Goal: Information Seeking & Learning: Learn about a topic

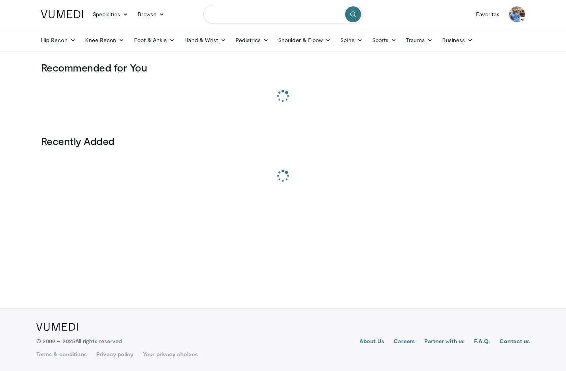
click at [272, 14] on input "Search topics, interventions" at bounding box center [282, 14] width 159 height 19
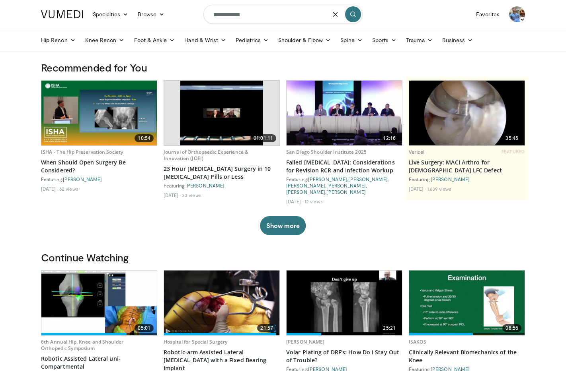
type input "**********"
click at [355, 19] on button "submit" at bounding box center [353, 14] width 16 height 16
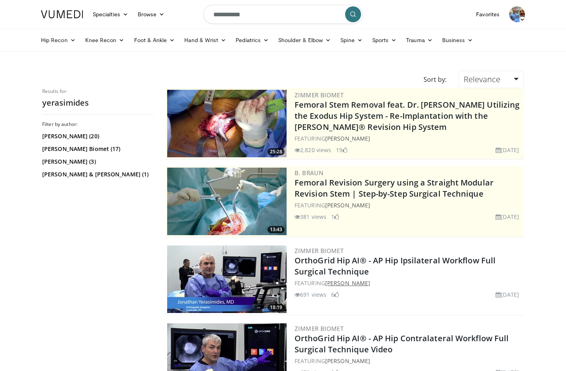
click at [360, 282] on link "[PERSON_NAME]" at bounding box center [347, 284] width 45 height 8
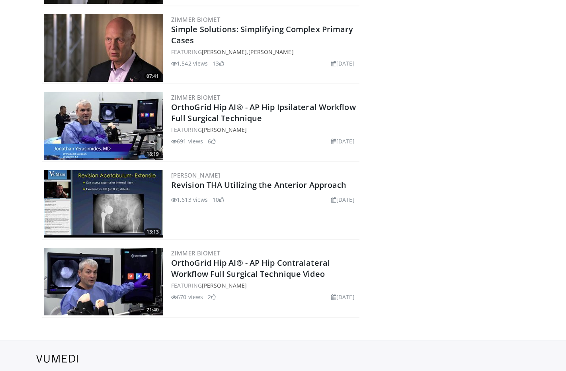
scroll to position [166, 0]
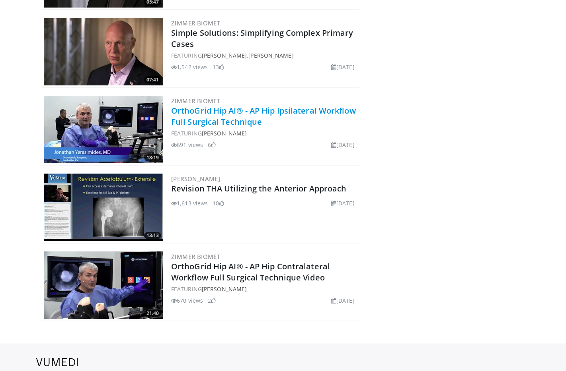
click at [229, 120] on link "OrthoGrid Hip AI® - AP Hip Ipsilateral Workflow Full Surgical Technique" at bounding box center [263, 116] width 185 height 22
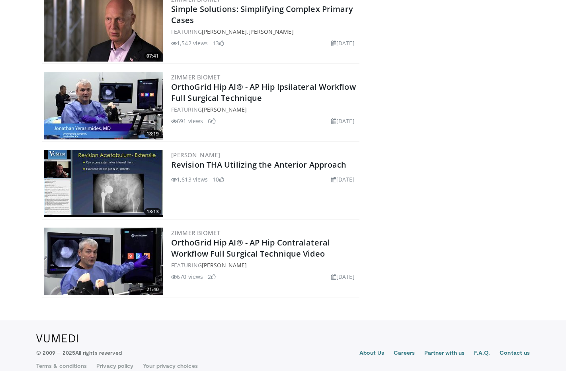
scroll to position [190, 0]
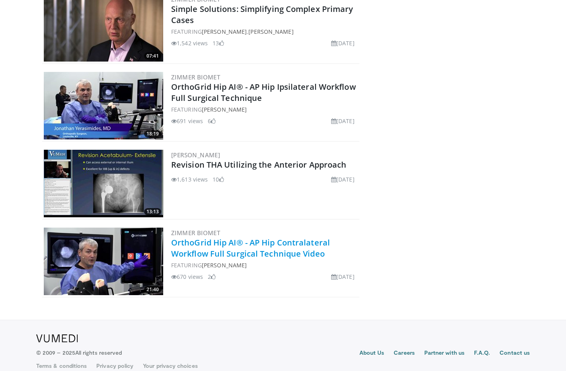
click at [264, 257] on link "OrthoGrid Hip AI® - AP Hip Contralateral Workflow Full Surgical Technique Video" at bounding box center [250, 248] width 159 height 22
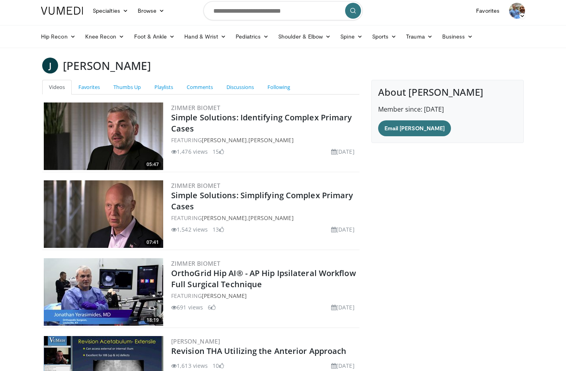
scroll to position [0, 0]
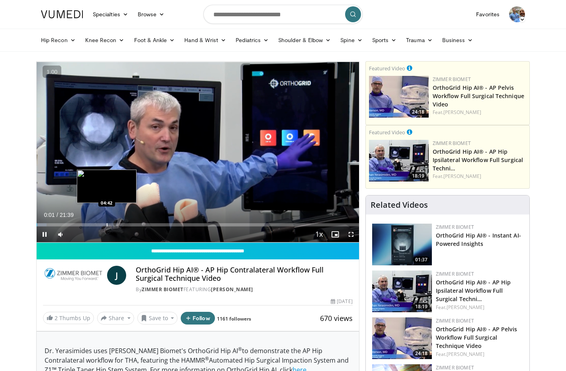
click at [107, 225] on div "Progress Bar" at bounding box center [107, 225] width 1 height 3
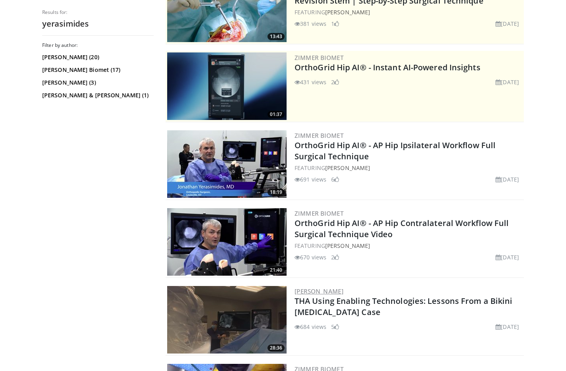
scroll to position [207, 0]
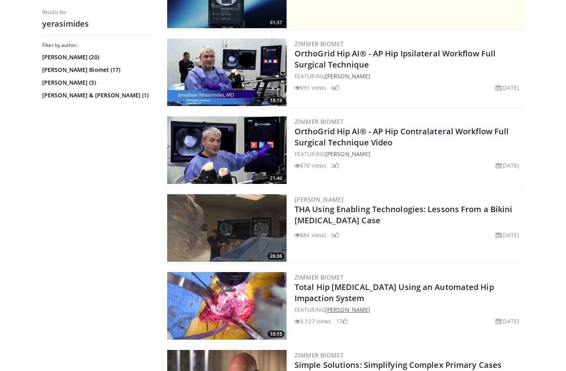
click at [370, 311] on link "[PERSON_NAME]" at bounding box center [347, 310] width 45 height 8
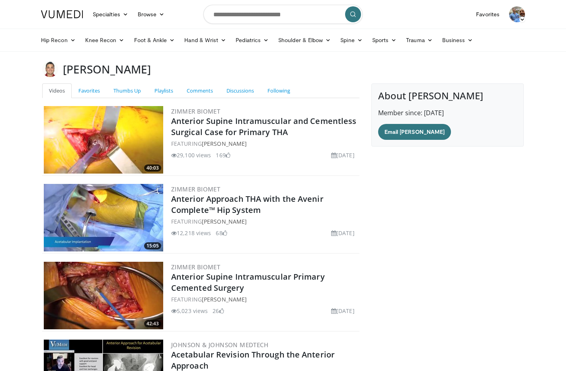
scroll to position [981, 0]
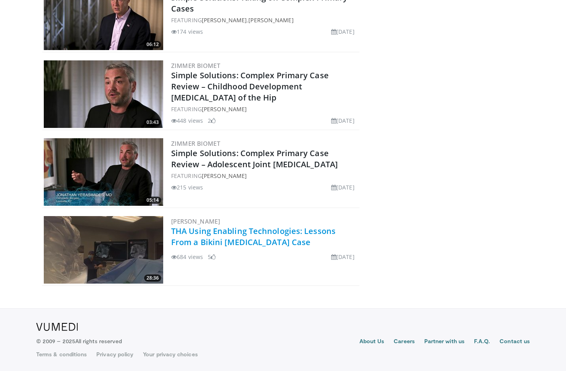
click at [223, 239] on link "THA Using Enabling Technologies: Lessons From a Bikini [MEDICAL_DATA] Case" at bounding box center [253, 237] width 164 height 22
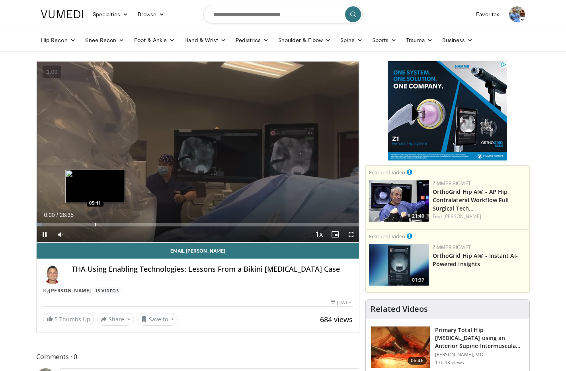
click at [91, 223] on div "Loaded : 1.73% 00:00 05:11" at bounding box center [198, 223] width 322 height 8
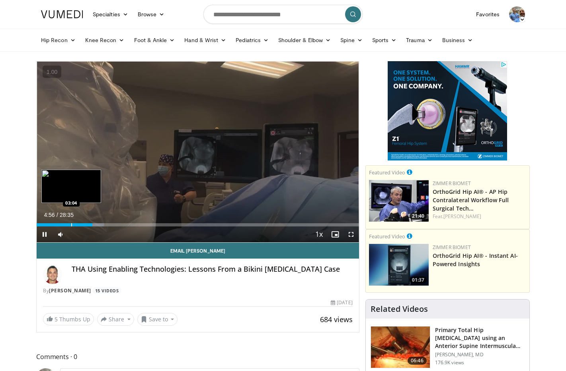
click at [71, 224] on div "Progress Bar" at bounding box center [71, 225] width 1 height 3
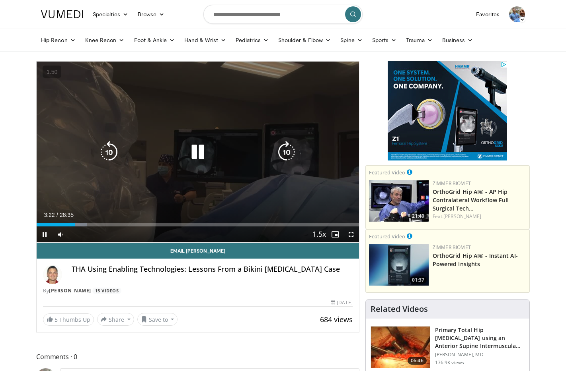
click at [199, 150] on icon "Video Player" at bounding box center [198, 152] width 22 height 22
click at [196, 154] on icon "Video Player" at bounding box center [198, 152] width 22 height 22
click at [285, 150] on icon "Video Player" at bounding box center [286, 152] width 22 height 22
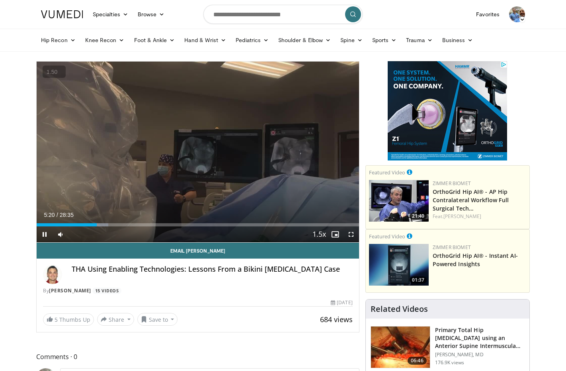
click at [0, 0] on button "+" at bounding box center [0, 0] width 0 height 0
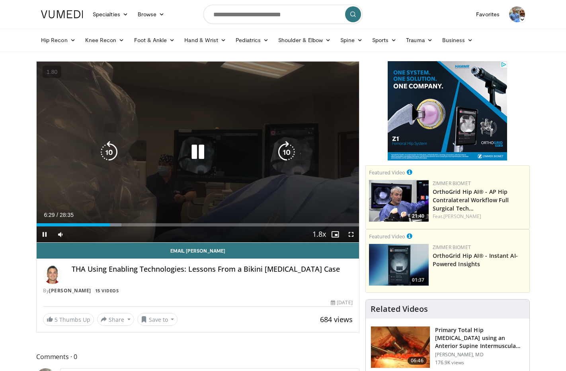
click at [283, 150] on icon "Video Player" at bounding box center [286, 152] width 22 height 22
click at [284, 152] on icon "Video Player" at bounding box center [286, 152] width 22 height 22
click at [280, 158] on icon "Video Player" at bounding box center [286, 152] width 22 height 22
click at [292, 152] on icon "Video Player" at bounding box center [286, 152] width 22 height 22
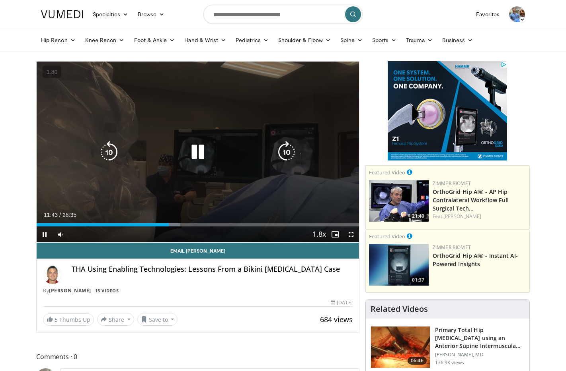
drag, startPoint x: 203, startPoint y: 143, endPoint x: 198, endPoint y: 127, distance: 16.5
click at [203, 144] on icon "Video Player" at bounding box center [198, 152] width 22 height 22
